Goal: Task Accomplishment & Management: Complete application form

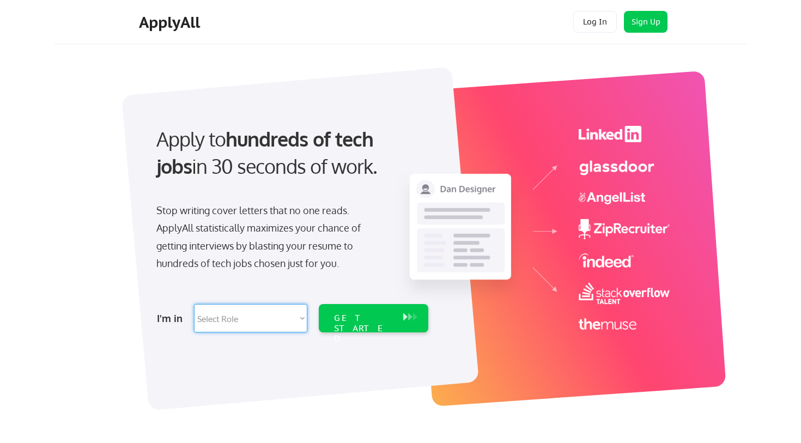
select select ""sales""
select select ""customer_support""
click at [366, 313] on div "GET STARTED" at bounding box center [363, 329] width 58 height 32
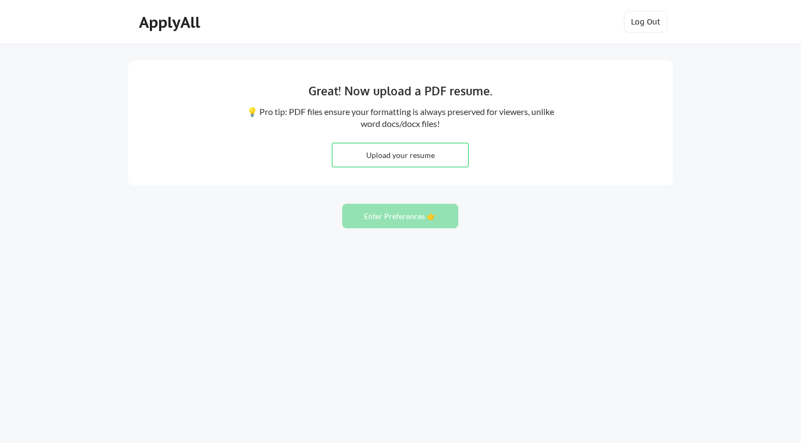
click at [408, 157] on input "file" at bounding box center [400, 154] width 136 height 23
type input "C:\fakepath\[PERSON_NAME] Operations Leader.pdf"
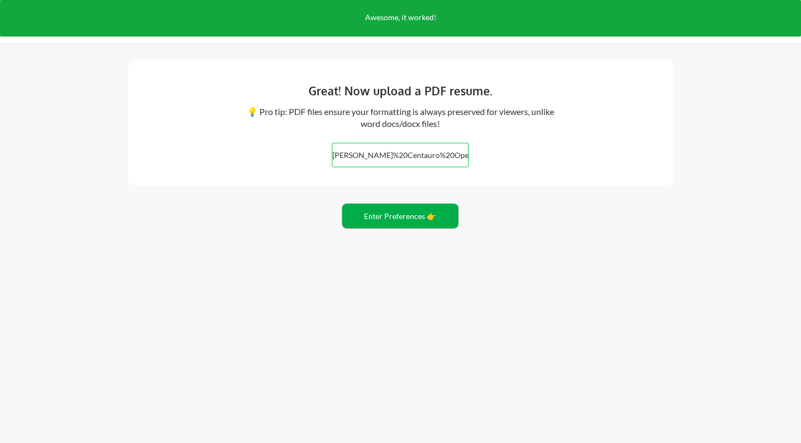
click at [418, 224] on button "Enter Preferences 👉" at bounding box center [400, 216] width 116 height 25
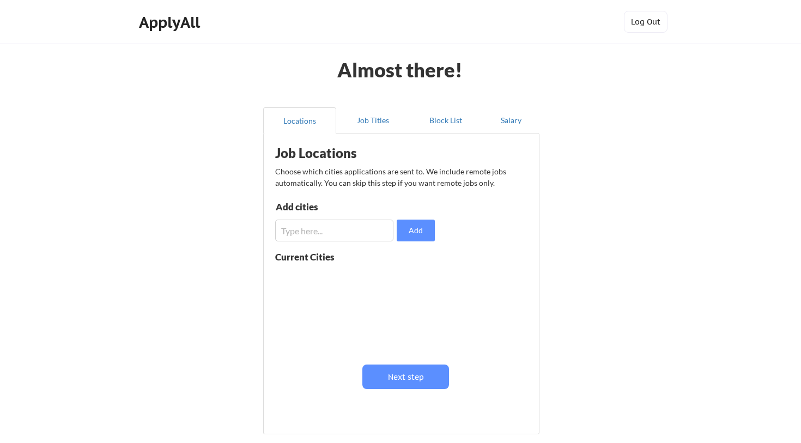
click at [318, 233] on input "input" at bounding box center [334, 231] width 118 height 22
type input "[GEOGRAPHIC_DATA]"
click at [415, 230] on button "Add" at bounding box center [416, 231] width 38 height 22
click at [340, 233] on input "input" at bounding box center [334, 231] width 118 height 22
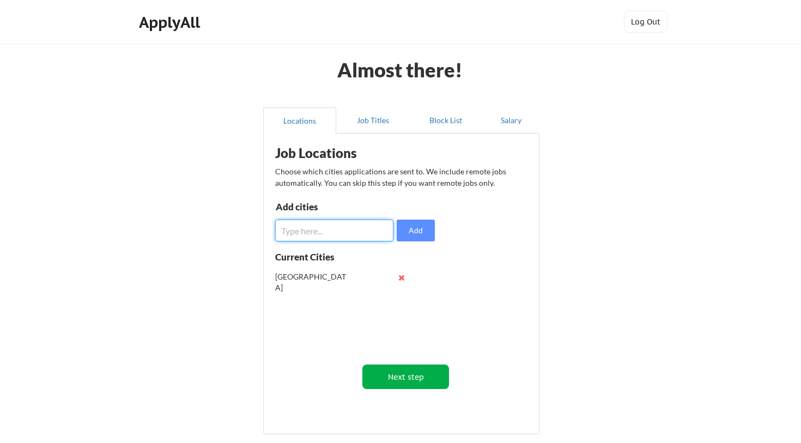
click at [391, 367] on button "Next step" at bounding box center [405, 377] width 87 height 25
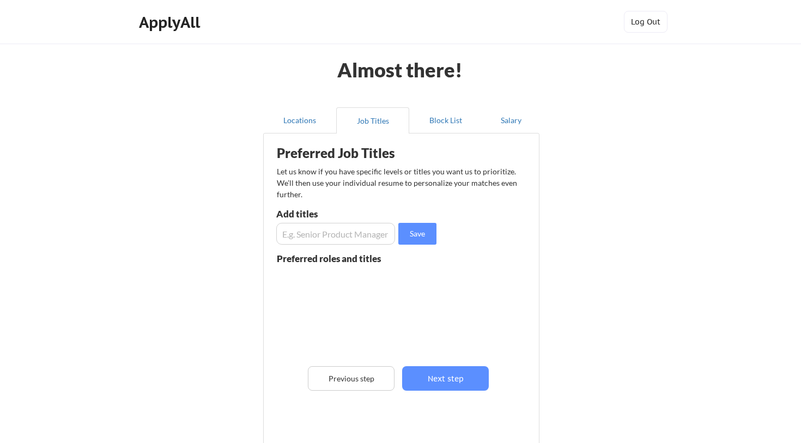
click at [336, 238] on input "input" at bounding box center [335, 234] width 119 height 22
type input "Head of Operations"
click at [410, 235] on button "Save" at bounding box center [417, 234] width 38 height 22
click at [329, 229] on input "input" at bounding box center [335, 234] width 119 height 22
type input "Operations Manager"
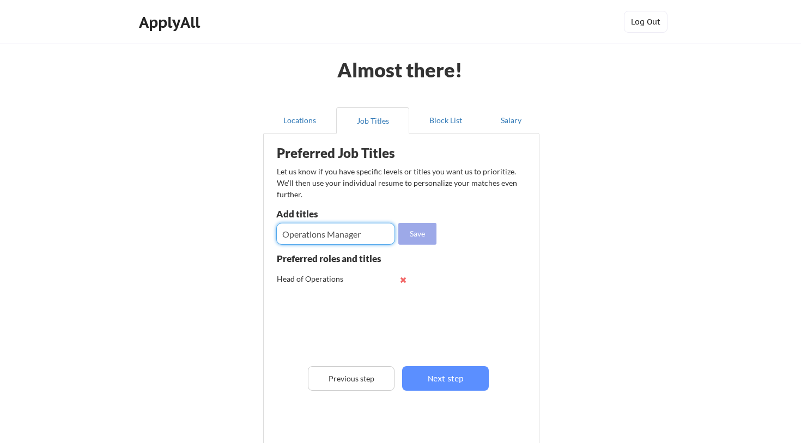
click at [413, 235] on button "Save" at bounding box center [417, 234] width 38 height 22
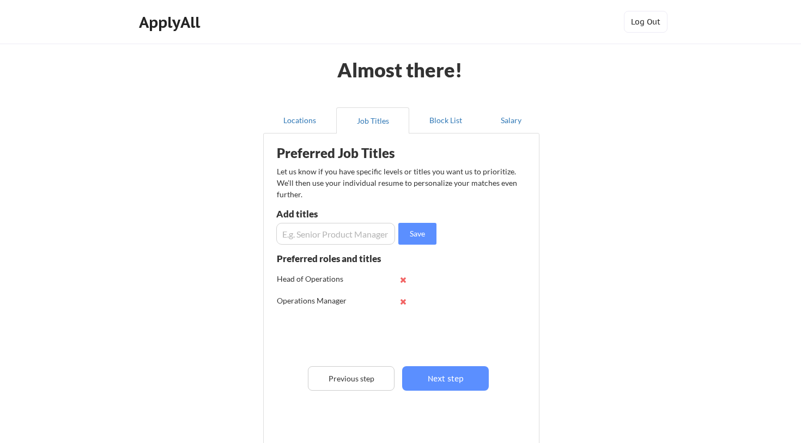
click at [345, 233] on input "input" at bounding box center [335, 234] width 119 height 22
type input "Senior Operations Manager"
click at [426, 235] on button "Save" at bounding box center [417, 234] width 38 height 22
click at [358, 239] on input "input" at bounding box center [335, 234] width 119 height 22
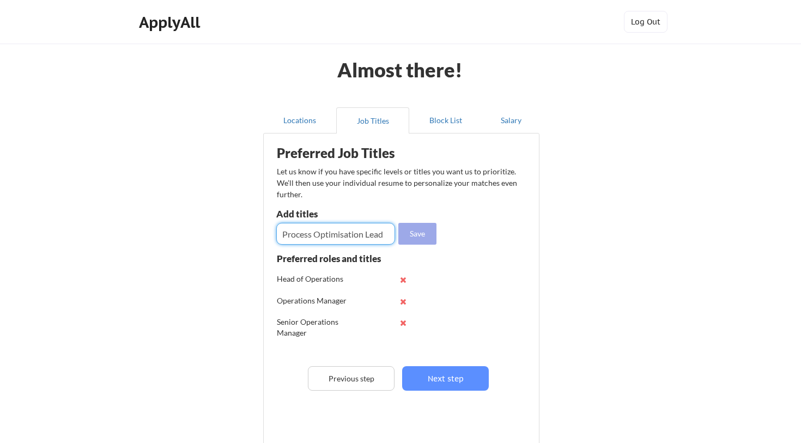
type input "Process Optimisation Lead"
click at [411, 238] on button "Save" at bounding box center [417, 234] width 38 height 22
click at [364, 238] on input "input" at bounding box center [335, 234] width 119 height 22
type input "Operations Lead"
click at [410, 240] on button "Save" at bounding box center [417, 234] width 38 height 22
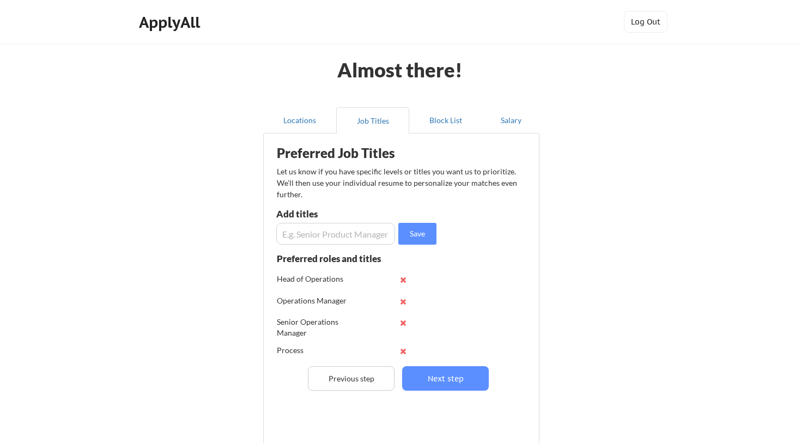
click at [341, 232] on input "input" at bounding box center [335, 234] width 119 height 22
type input "Senior Operations Lead"
click at [428, 233] on button "Save" at bounding box center [417, 234] width 38 height 22
click at [376, 236] on input "input" at bounding box center [335, 234] width 119 height 22
type input "Transformation and Optimisation"
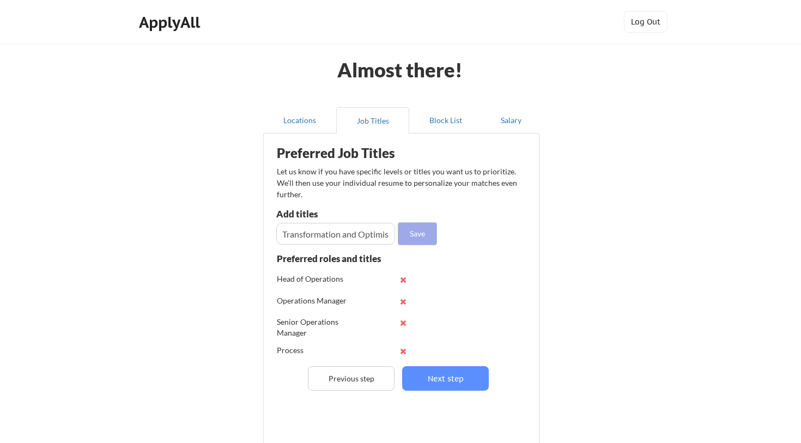
click at [420, 238] on button "Save" at bounding box center [417, 234] width 38 height 22
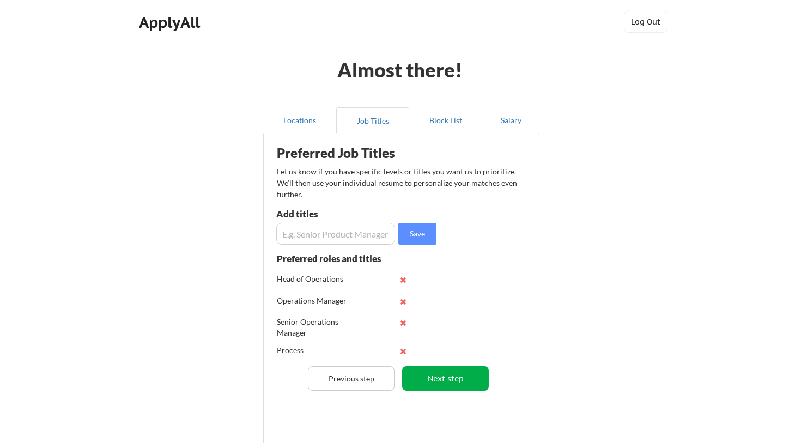
click at [457, 374] on button "Next step" at bounding box center [445, 378] width 87 height 25
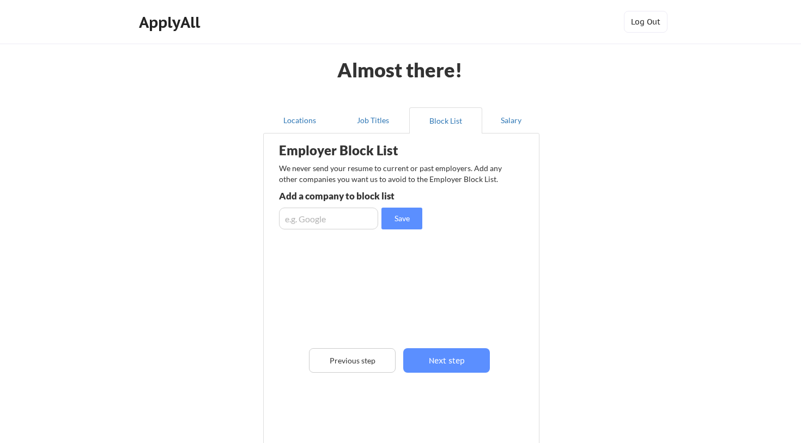
click at [345, 216] on input "input" at bounding box center [328, 219] width 99 height 22
type input "CPM International"
click at [411, 215] on button "Save" at bounding box center [401, 219] width 41 height 22
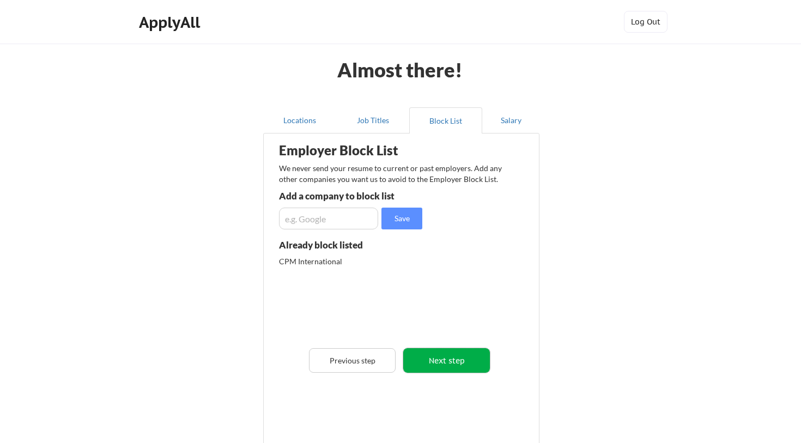
click at [458, 362] on button "Next step" at bounding box center [446, 360] width 87 height 25
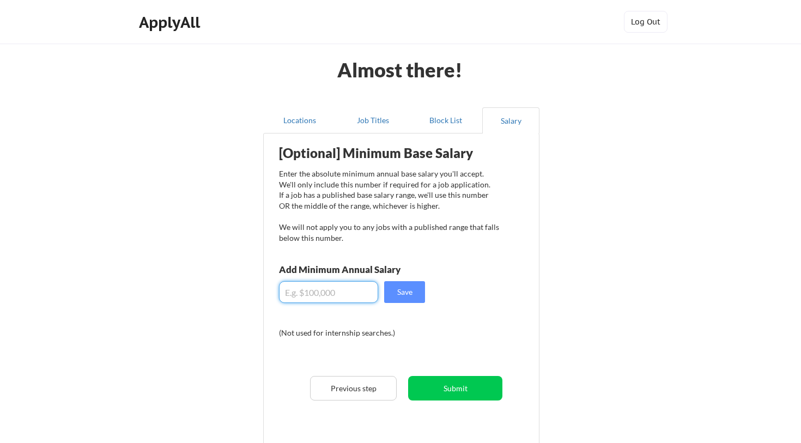
click at [332, 300] on input "input" at bounding box center [328, 292] width 99 height 22
type input "$60,000"
click at [404, 291] on button "Save" at bounding box center [404, 292] width 41 height 22
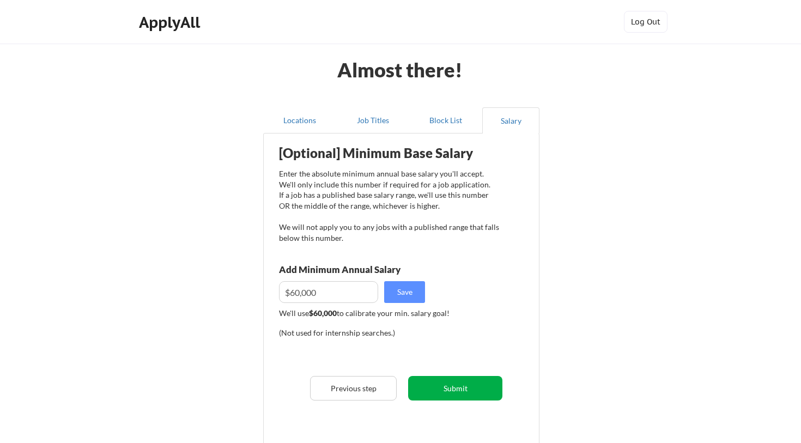
click at [455, 385] on button "Submit" at bounding box center [455, 388] width 94 height 25
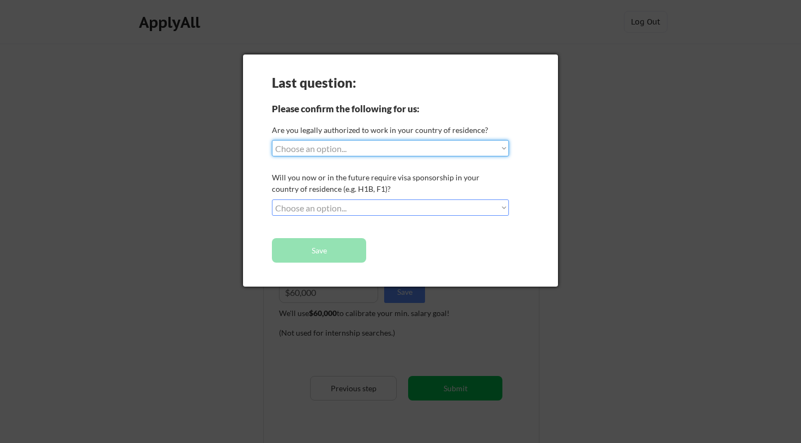
select select ""yes__i_am_an_other_[DEMOGRAPHIC_DATA]""
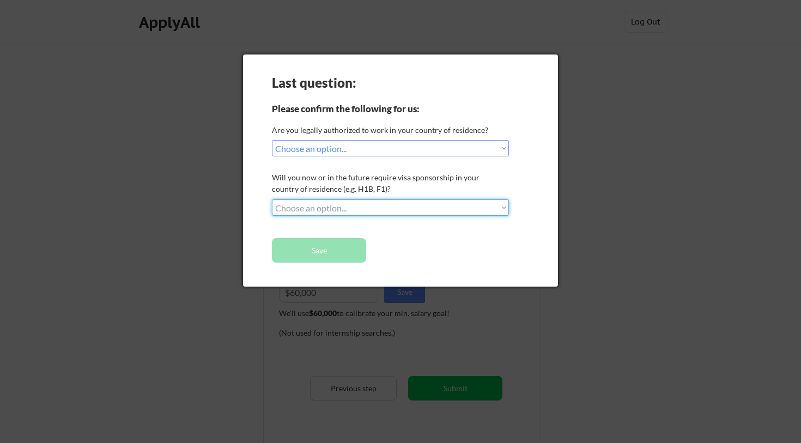
select select ""no__i_will_not_need_sponsorship""
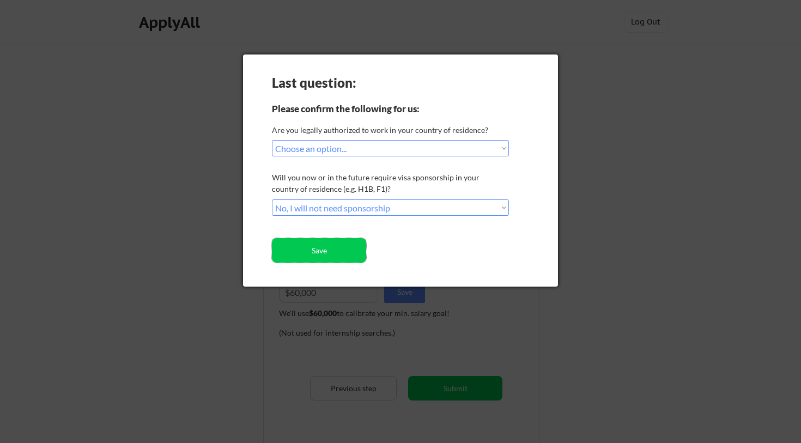
click at [335, 250] on button "Save" at bounding box center [319, 250] width 94 height 25
